Goal: Task Accomplishment & Management: Use online tool/utility

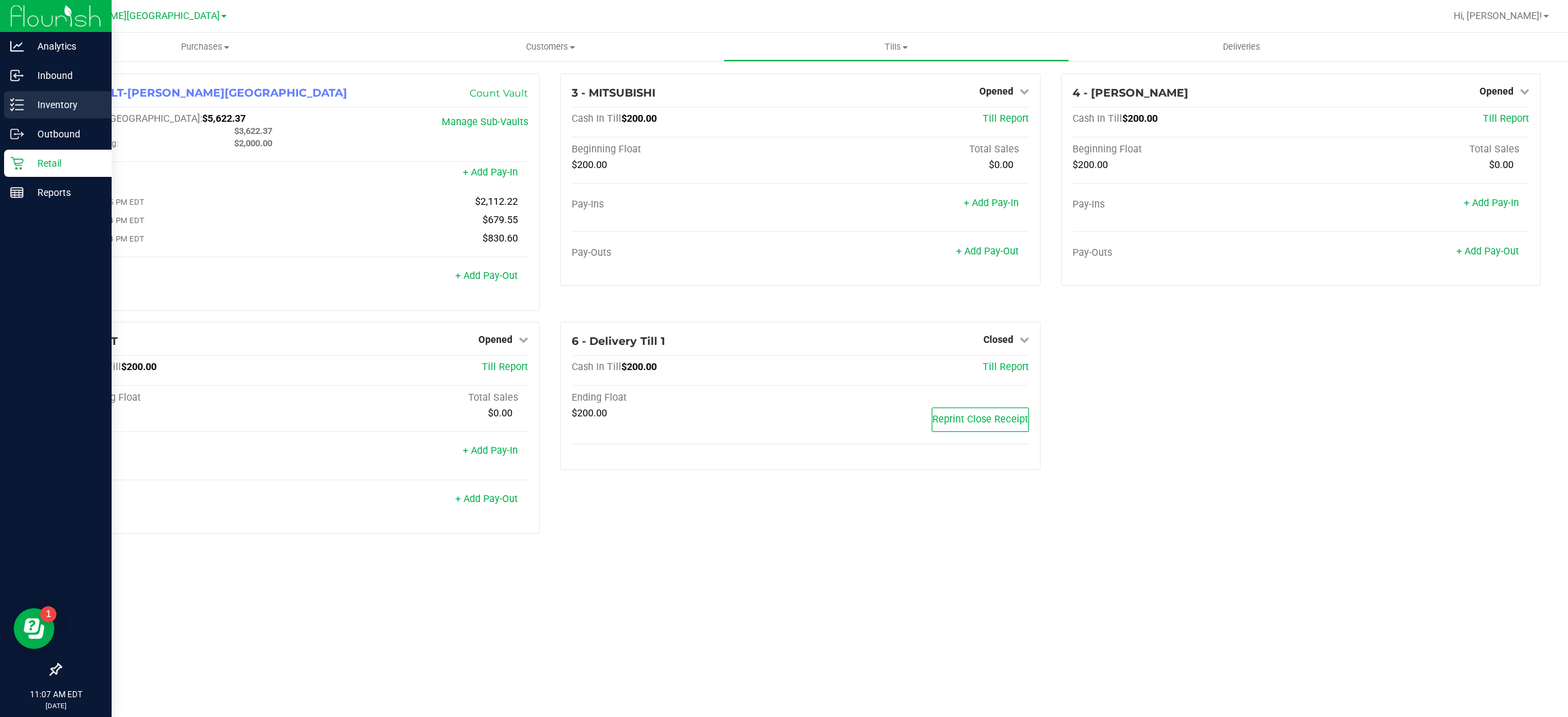
click at [56, 102] on p "Inventory" at bounding box center [64, 105] width 82 height 17
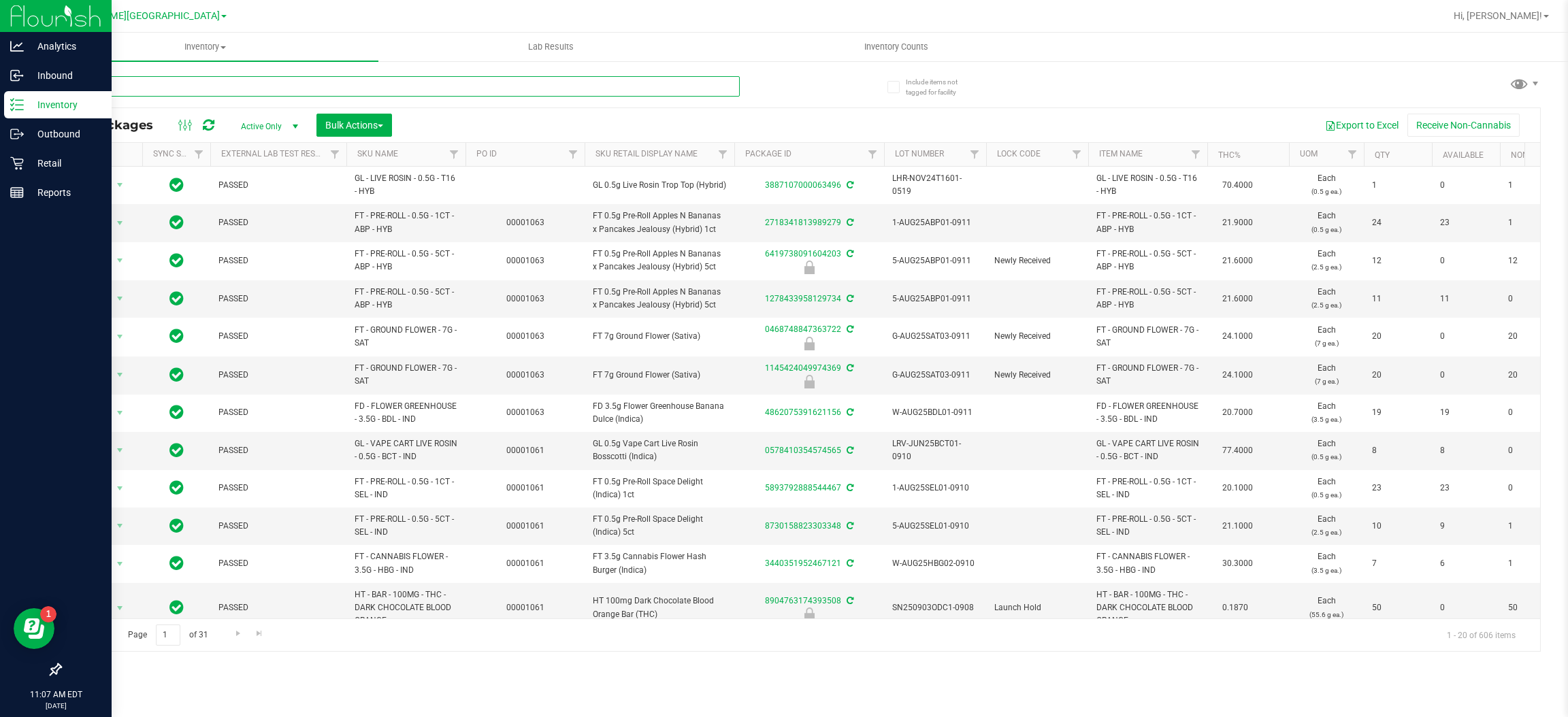
click at [166, 86] on input "text" at bounding box center [399, 86] width 680 height 21
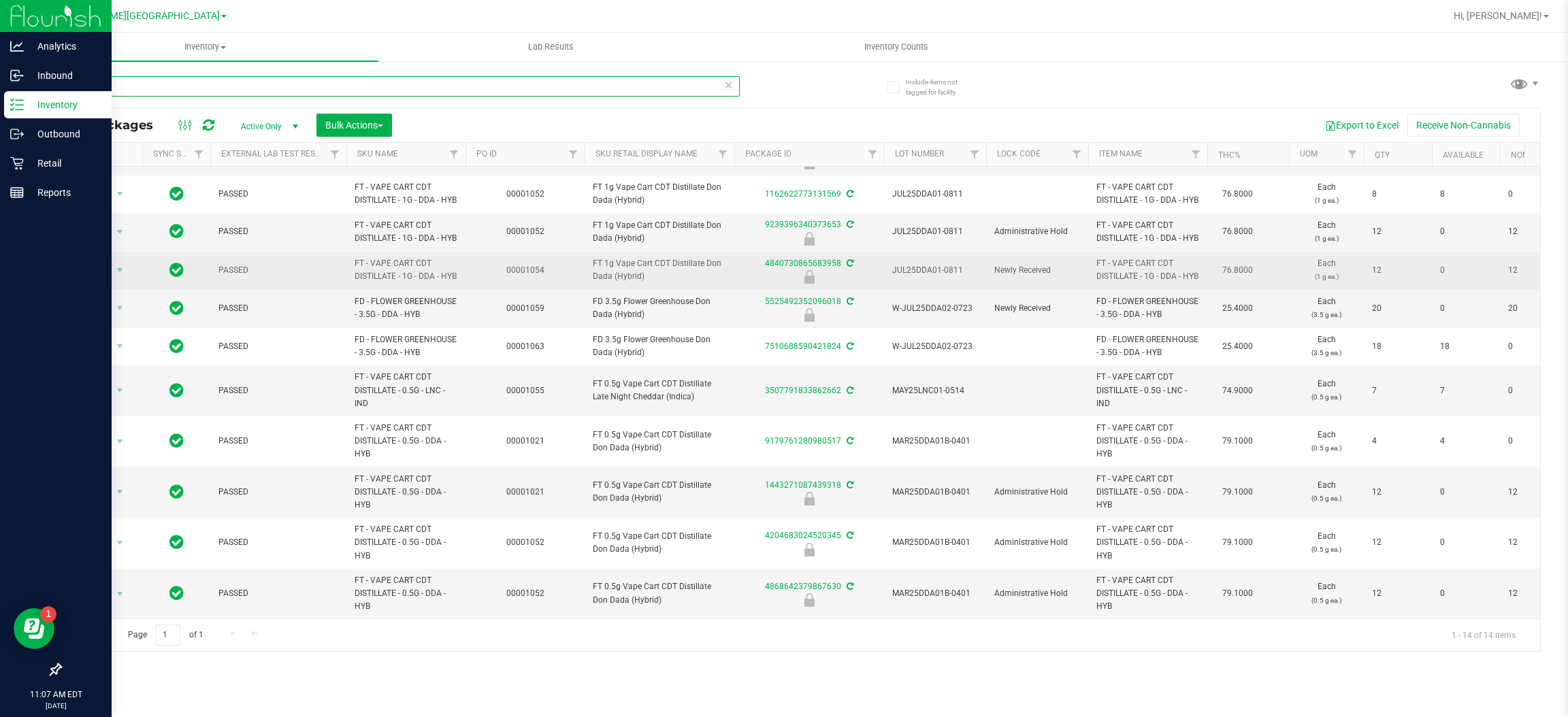
scroll to position [210, 0]
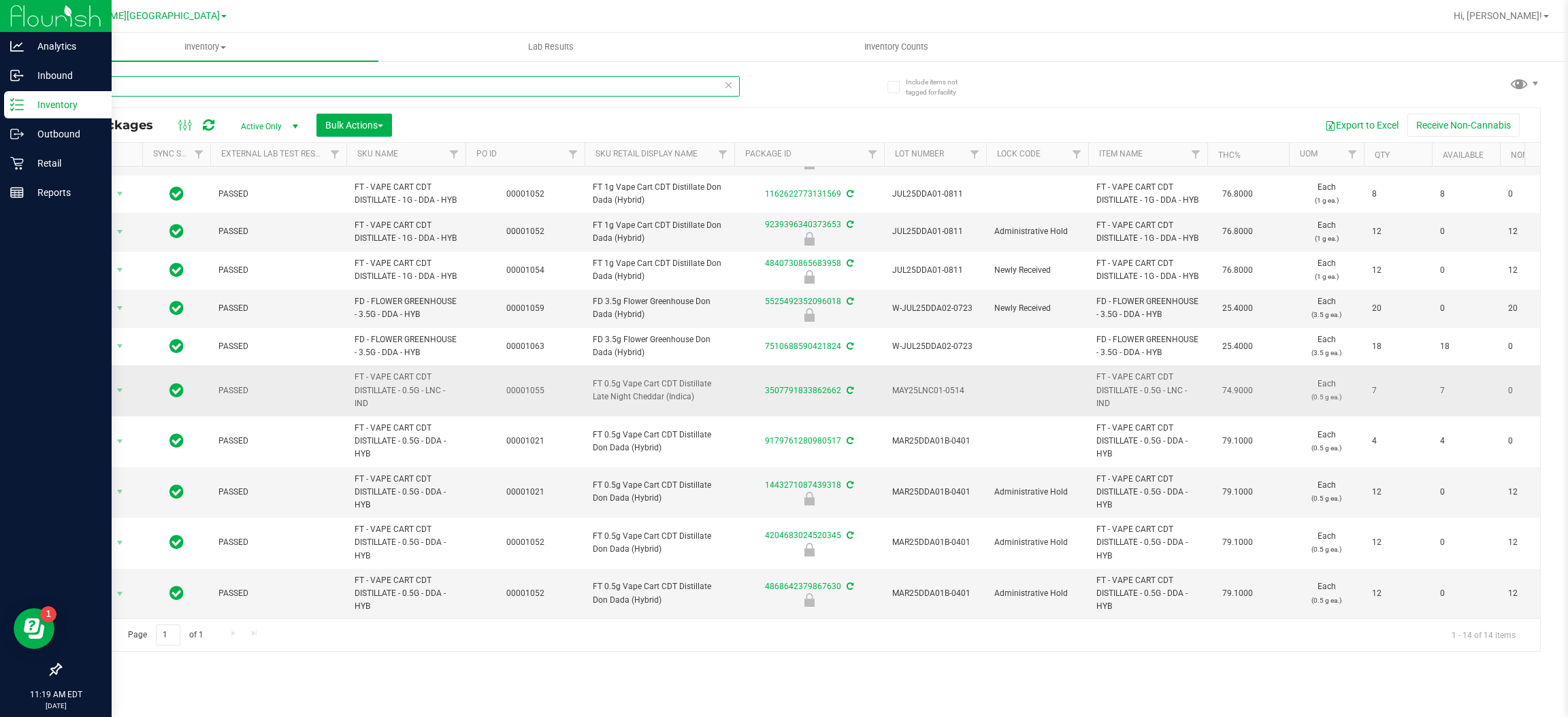
type input "d"
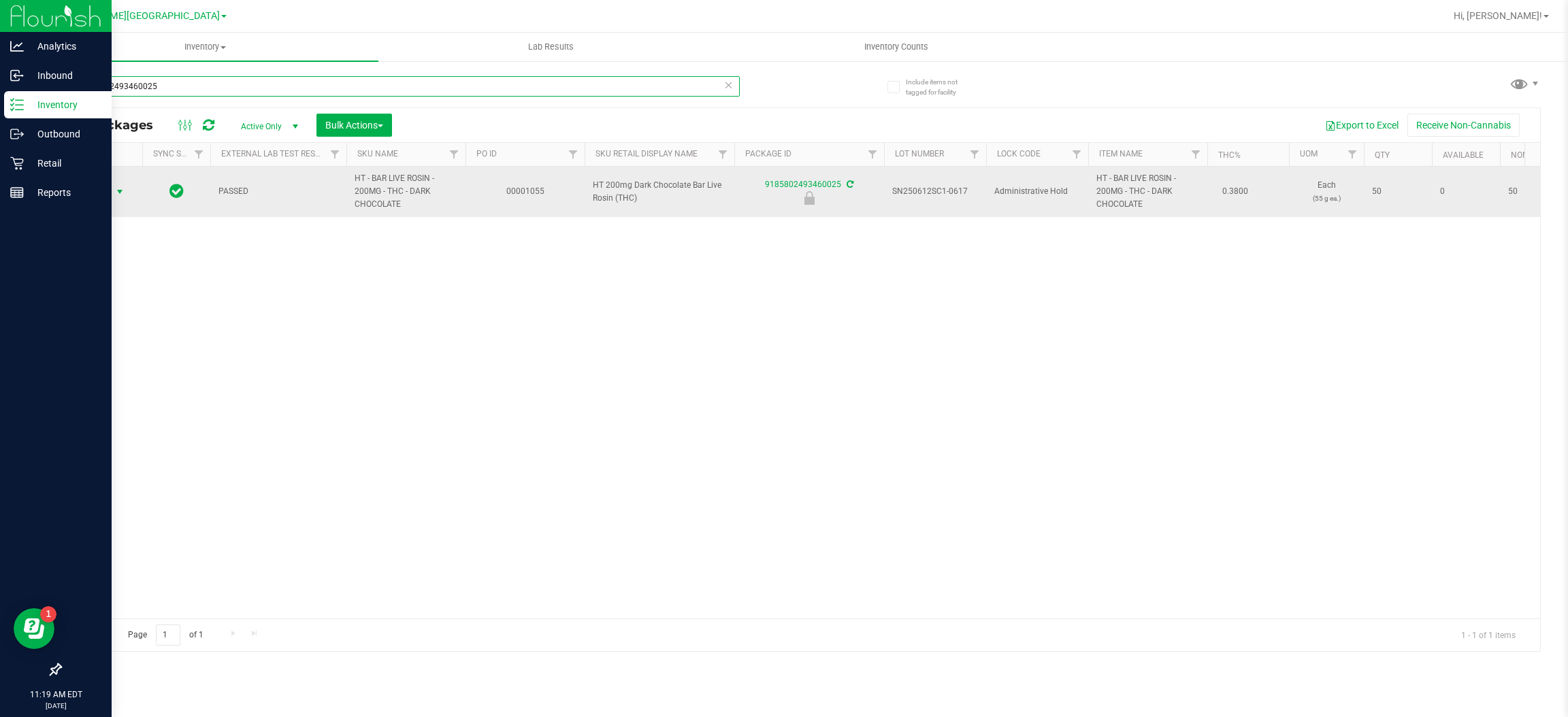
type input "9185802493460025"
drag, startPoint x: 101, startPoint y: 187, endPoint x: 102, endPoint y: 195, distance: 8.1
click at [101, 187] on span "Action" at bounding box center [92, 192] width 37 height 19
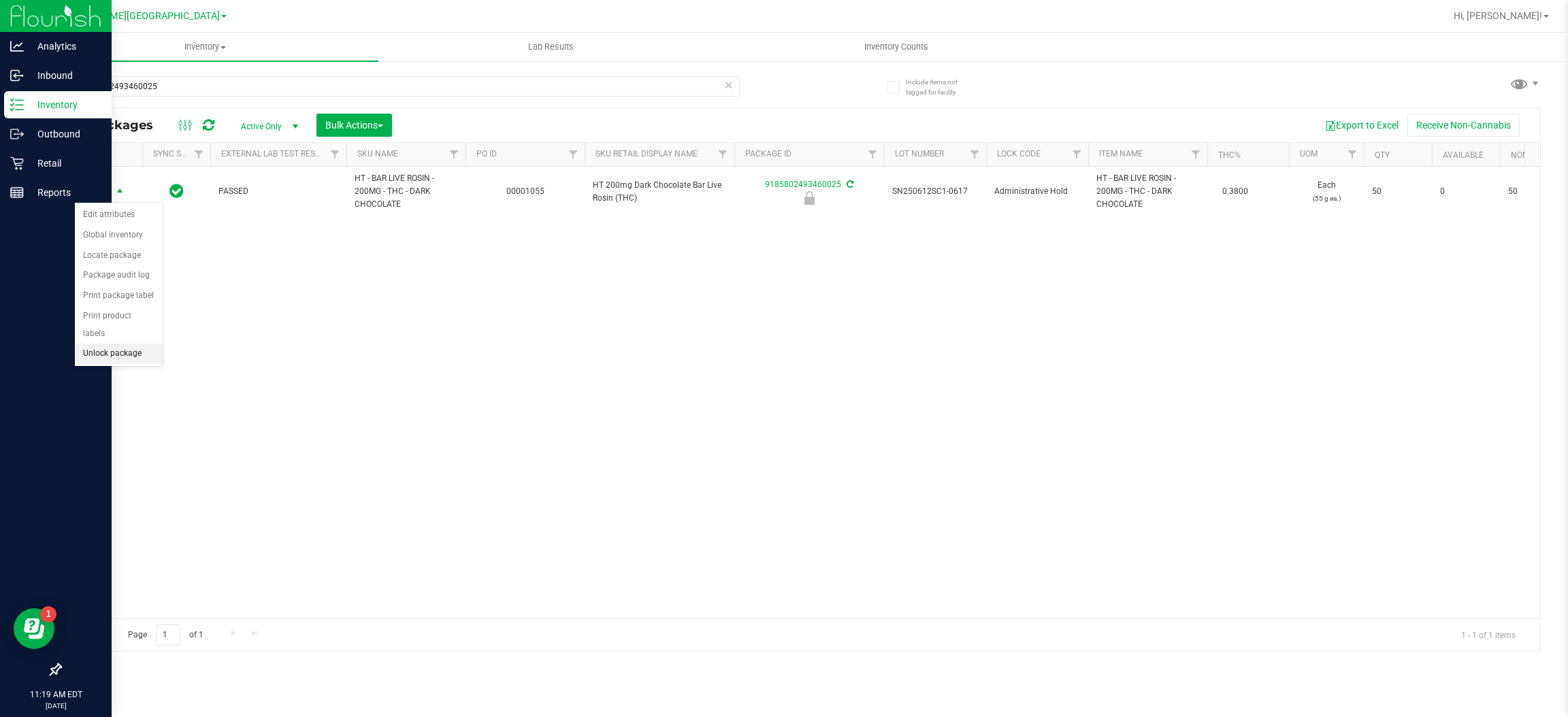
click at [122, 343] on li "Unlock package" at bounding box center [118, 354] width 88 height 21
